Goal: Feedback & Contribution: Submit feedback/report problem

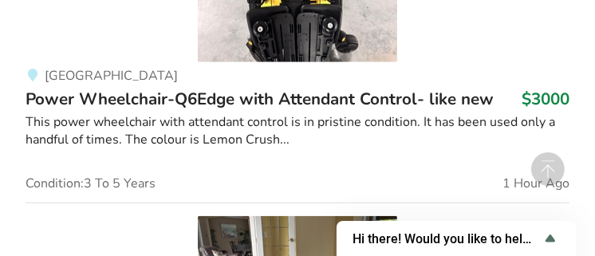
scroll to position [1154, 0]
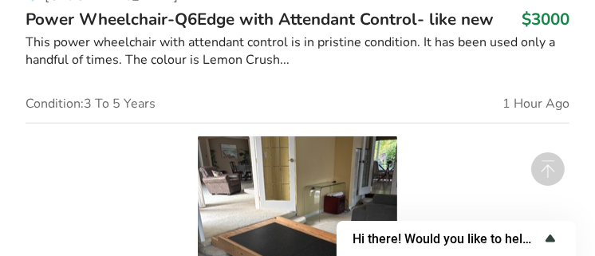
click at [515, 238] on span "Hi there! Would you like to help us improve AssistList?" at bounding box center [447, 238] width 188 height 15
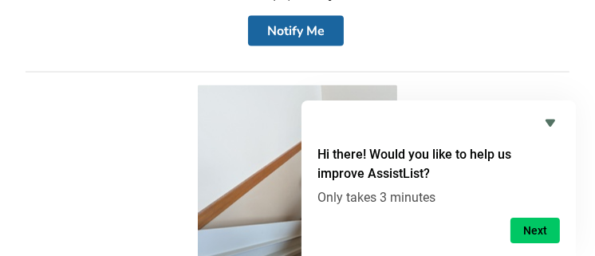
scroll to position [1793, 0]
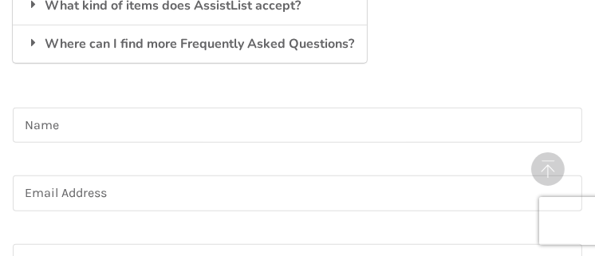
scroll to position [669, 0]
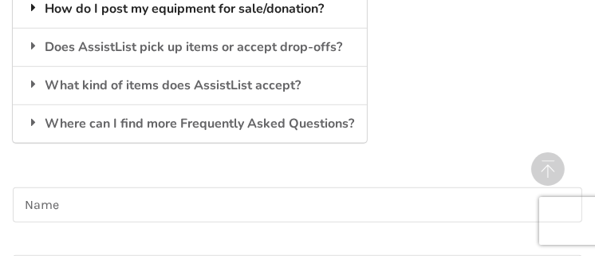
click at [164, 10] on div "How do I post my equipment for sale/donation?" at bounding box center [190, 9] width 354 height 38
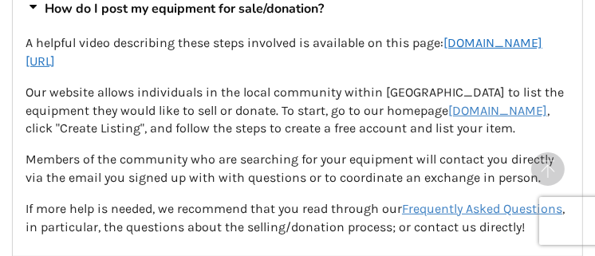
click at [176, 60] on u "[DOMAIN_NAME][URL]" at bounding box center [284, 52] width 517 height 34
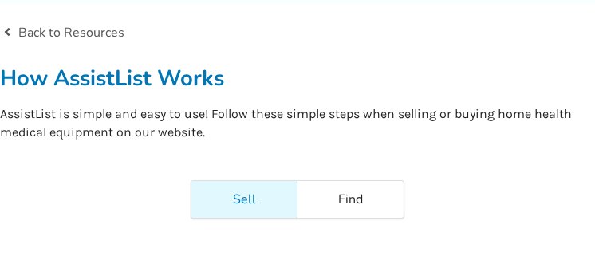
scroll to position [160, 0]
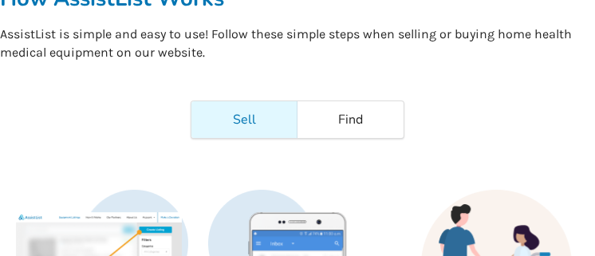
click at [237, 124] on link "Sell" at bounding box center [244, 119] width 106 height 37
click at [250, 121] on link "Sell" at bounding box center [244, 119] width 106 height 37
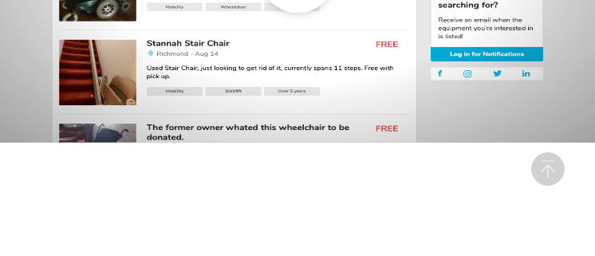
scroll to position [1037, 0]
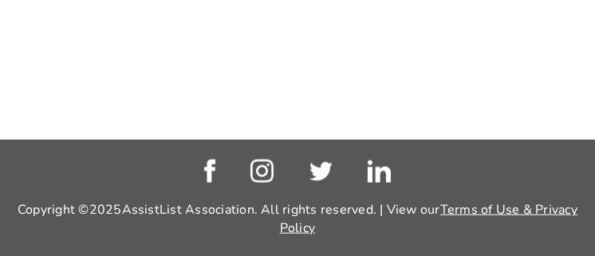
scroll to position [1127, 0]
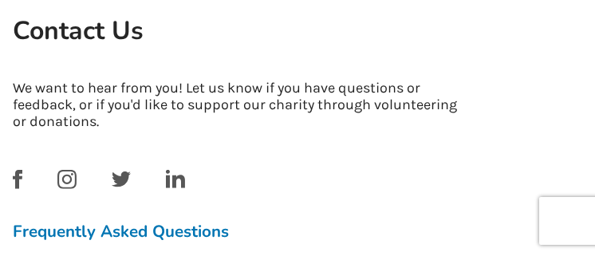
scroll to position [479, 0]
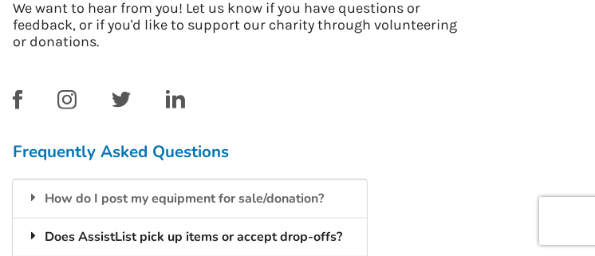
click at [262, 235] on div "Does AssistList pick up items or accept drop-offs?" at bounding box center [190, 237] width 354 height 38
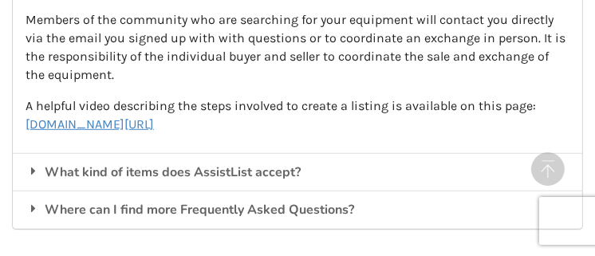
scroll to position [878, 0]
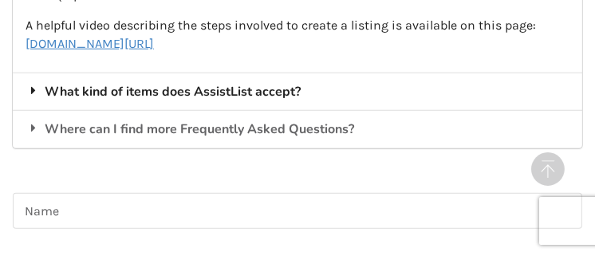
click at [225, 89] on div "What kind of items does AssistList accept?" at bounding box center [298, 92] width 570 height 38
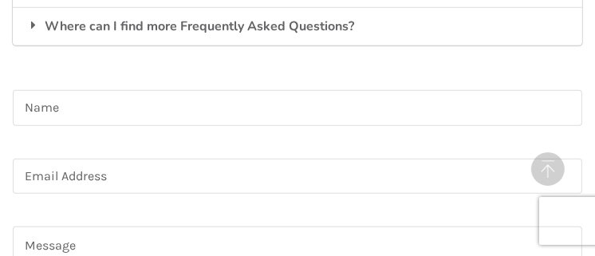
scroll to position [1117, 0]
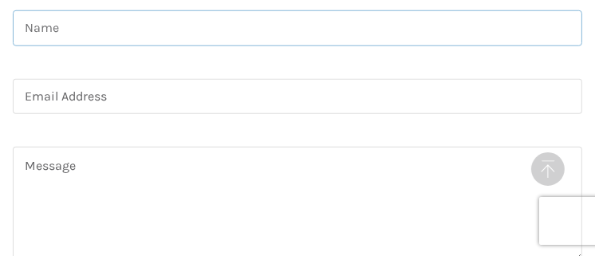
click at [47, 33] on input at bounding box center [298, 28] width 570 height 36
type input "[PERSON_NAME]"
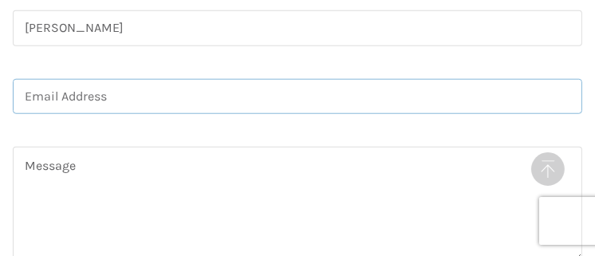
type input "[EMAIL_ADDRESS][DOMAIN_NAME]"
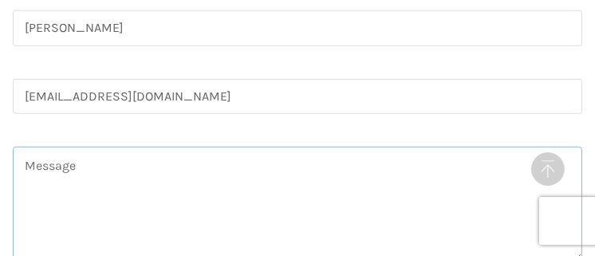
click at [89, 172] on textarea at bounding box center [298, 204] width 570 height 115
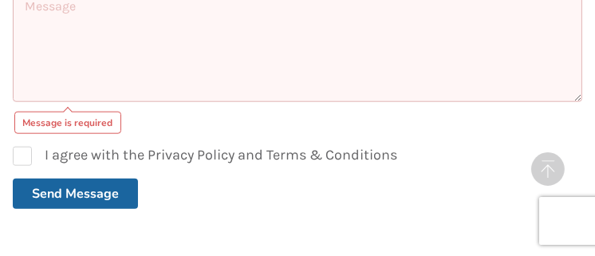
scroll to position [1197, 0]
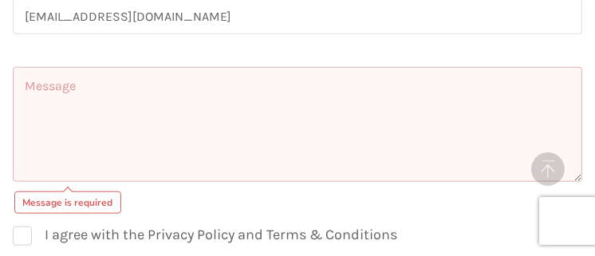
click at [52, 86] on textarea at bounding box center [298, 124] width 570 height 115
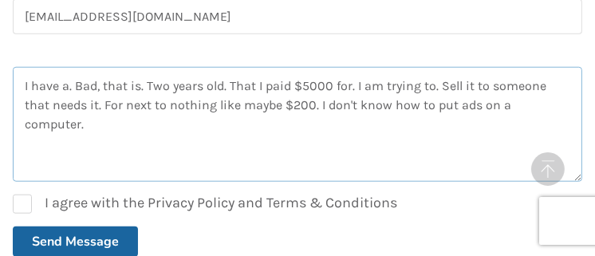
type textarea "I have a. Bad, that is. Two years old. That I paid $5000 for. I am trying to. S…"
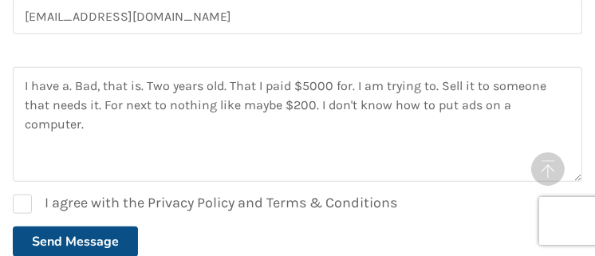
click at [77, 235] on button "Send Message" at bounding box center [75, 242] width 125 height 30
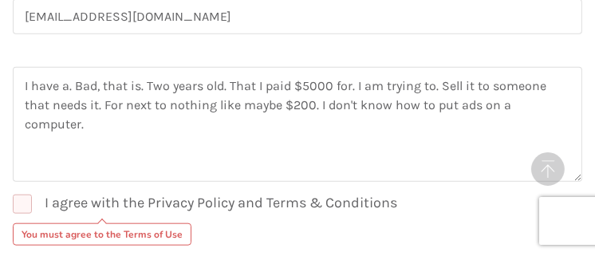
click at [28, 202] on label "I agree with the Privacy Policy and Terms & Conditions" at bounding box center [205, 204] width 385 height 19
checkbox input "true"
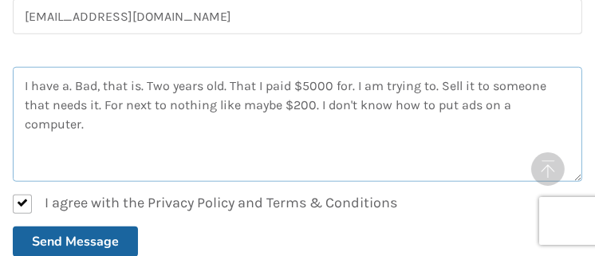
click at [540, 105] on textarea "I have a. Bad, that is. Two years old. That I paid $5000 for. I am trying to. S…" at bounding box center [298, 124] width 570 height 115
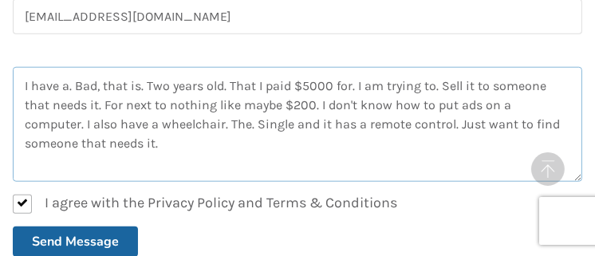
click at [83, 141] on textarea "I have a. Bad, that is. Two years old. That I paid $5000 for. I am trying to. S…" at bounding box center [298, 124] width 570 height 115
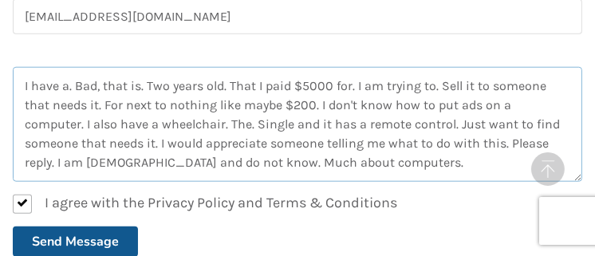
type textarea "I have a. Bad, that is. Two years old. That I paid $5000 for. I am trying to. S…"
click at [86, 244] on button "Send Message" at bounding box center [75, 242] width 125 height 30
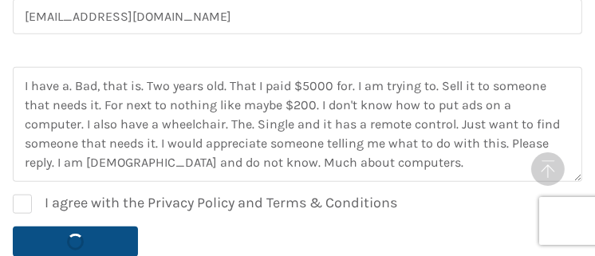
checkbox input "false"
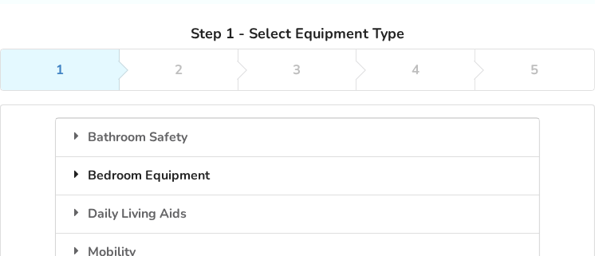
scroll to position [160, 0]
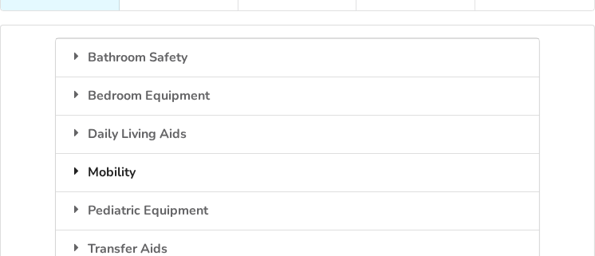
click at [141, 168] on div "Mobility" at bounding box center [297, 172] width 483 height 38
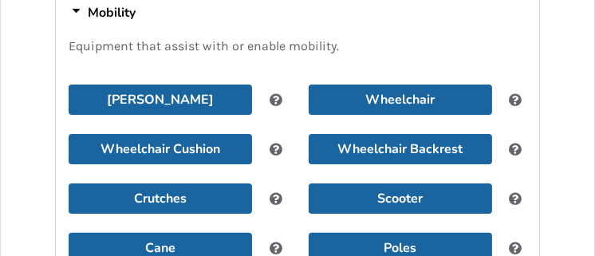
scroll to position [399, 0]
